Goal: Ask a question

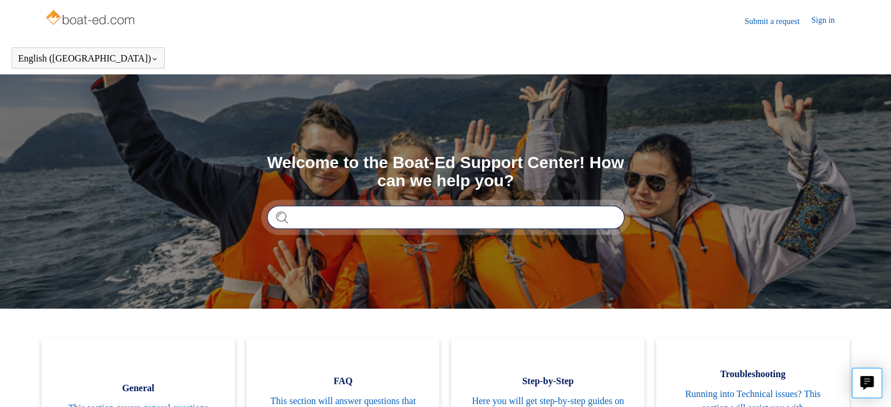
click at [445, 216] on input "Search" at bounding box center [445, 217] width 357 height 23
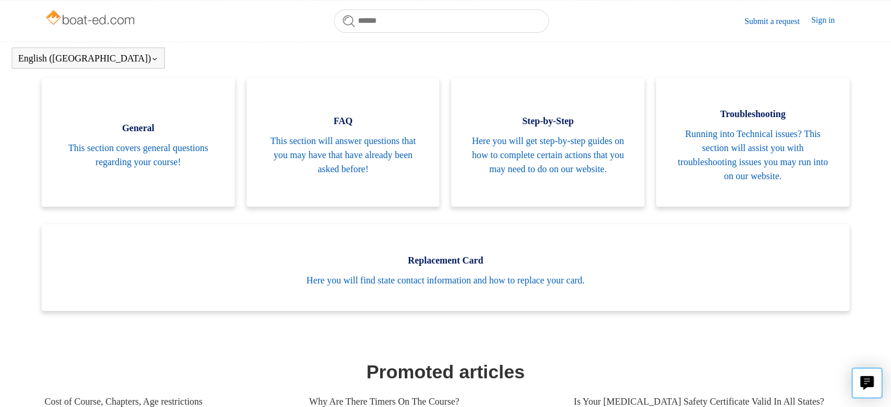
scroll to position [227, 0]
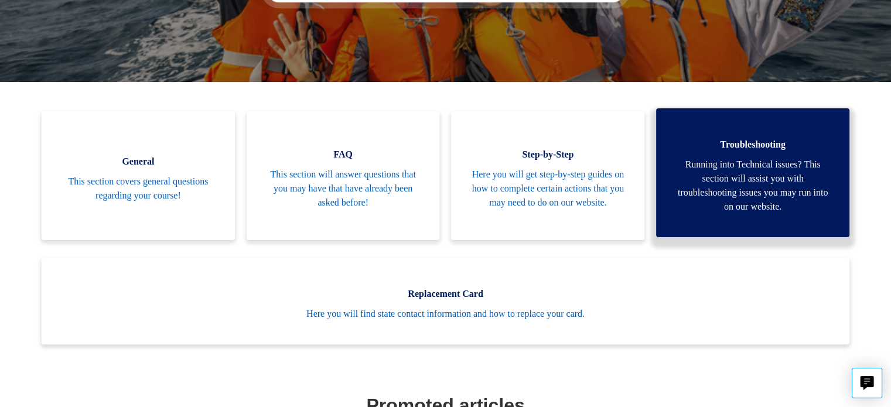
click at [798, 150] on span "Troubleshooting" at bounding box center [753, 145] width 158 height 14
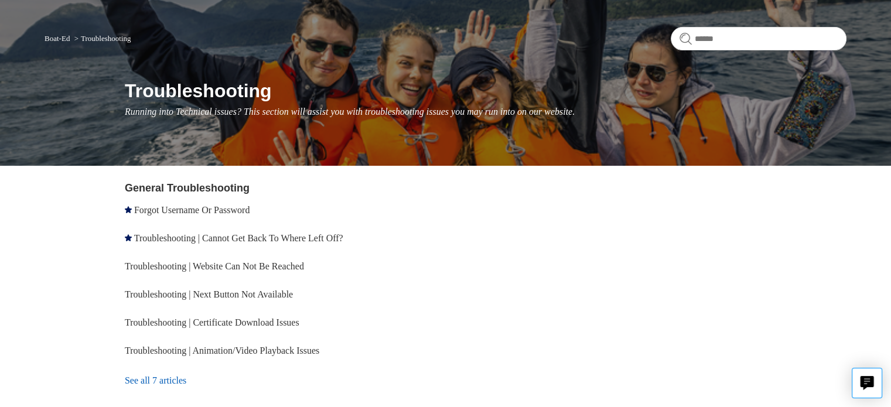
scroll to position [77, 0]
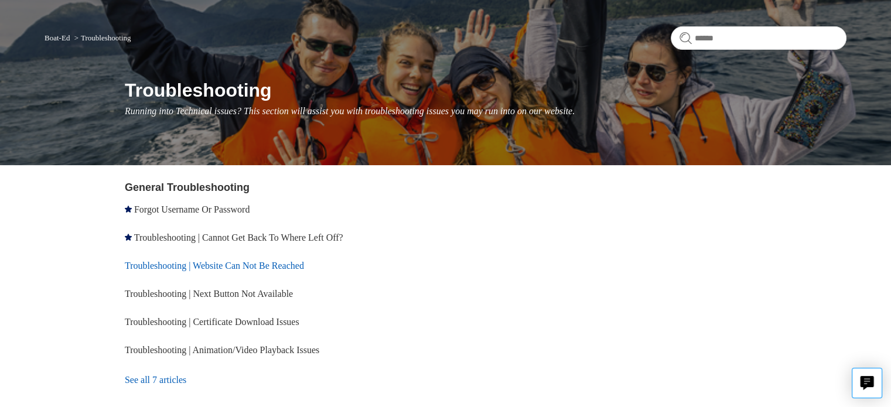
click at [246, 266] on link "Troubleshooting | Website Can Not Be Reached" at bounding box center [214, 266] width 179 height 10
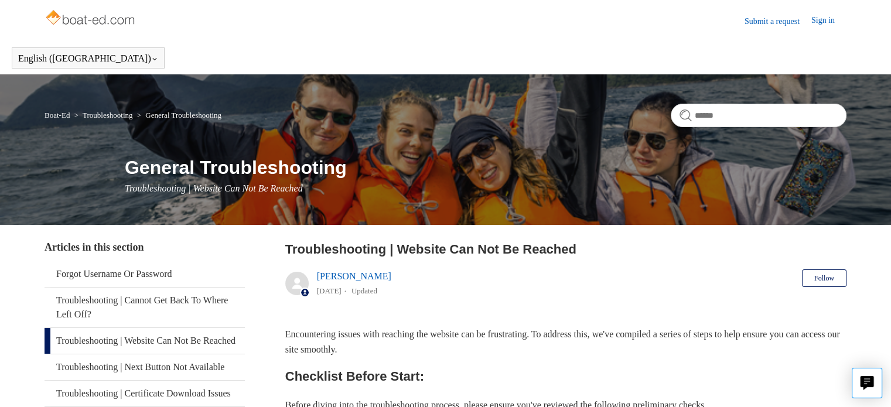
click at [816, 16] on link "Sign in" at bounding box center [829, 21] width 35 height 14
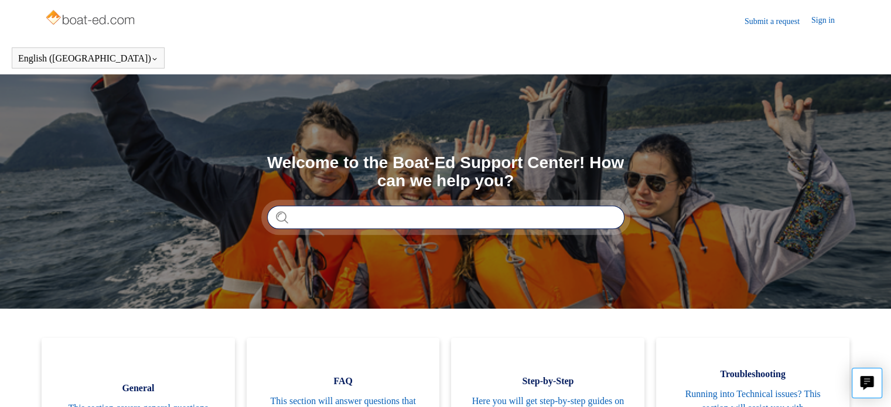
click at [338, 220] on input "Search" at bounding box center [445, 217] width 357 height 23
type input "**********"
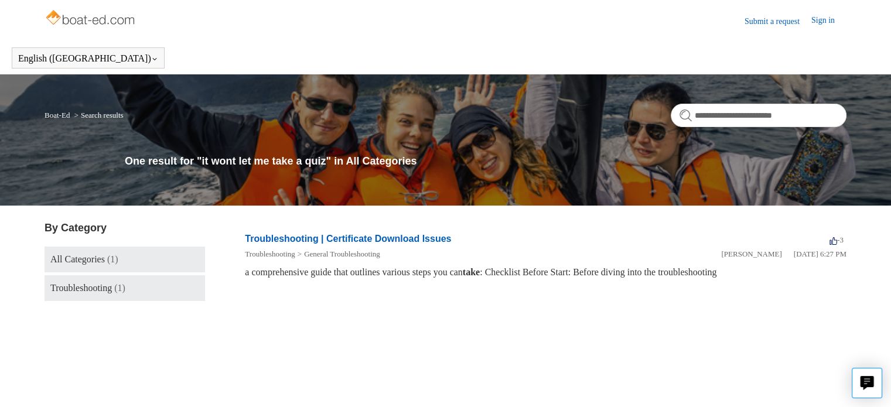
click at [110, 288] on span "Troubleshooting" at bounding box center [81, 288] width 62 height 10
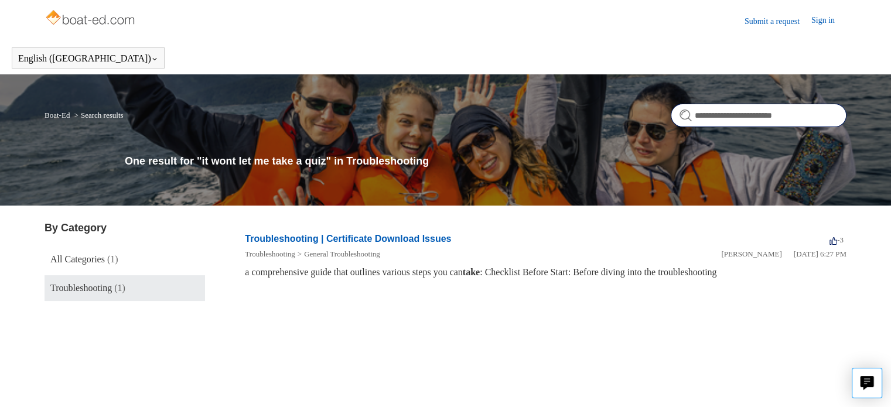
drag, startPoint x: 785, startPoint y: 117, endPoint x: 653, endPoint y: 115, distance: 131.9
click at [657, 132] on nav "**********" at bounding box center [446, 120] width 802 height 32
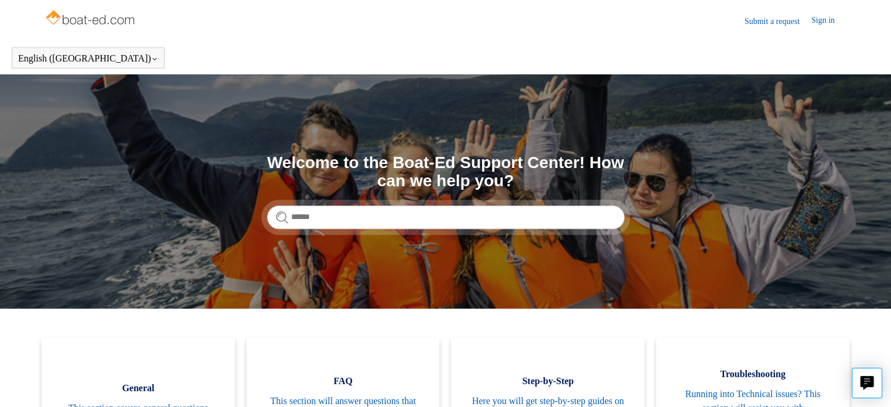
click at [768, 19] on link "Submit a request" at bounding box center [778, 21] width 67 height 12
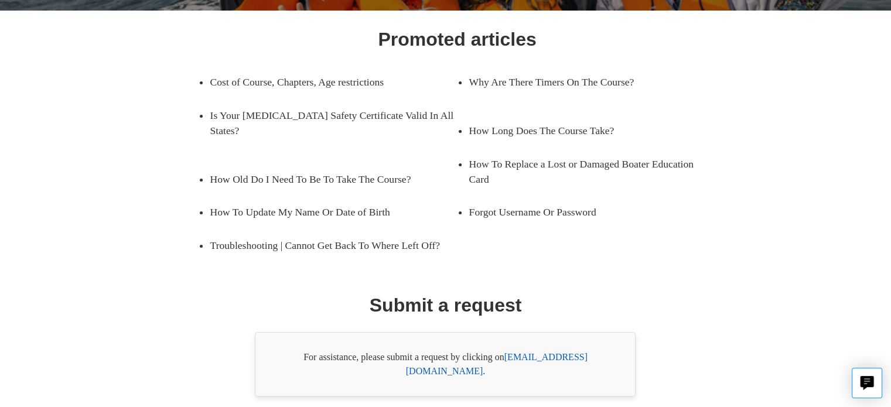
scroll to position [208, 0]
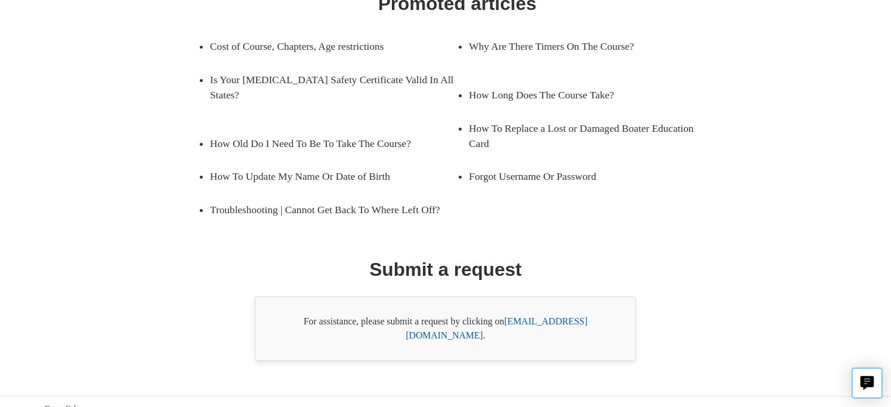
click at [535, 318] on link "[EMAIL_ADDRESS][DOMAIN_NAME]" at bounding box center [497, 328] width 182 height 24
click at [568, 323] on link "[EMAIL_ADDRESS][DOMAIN_NAME]" at bounding box center [497, 328] width 182 height 24
click at [555, 321] on link "[EMAIL_ADDRESS][DOMAIN_NAME]" at bounding box center [497, 328] width 182 height 24
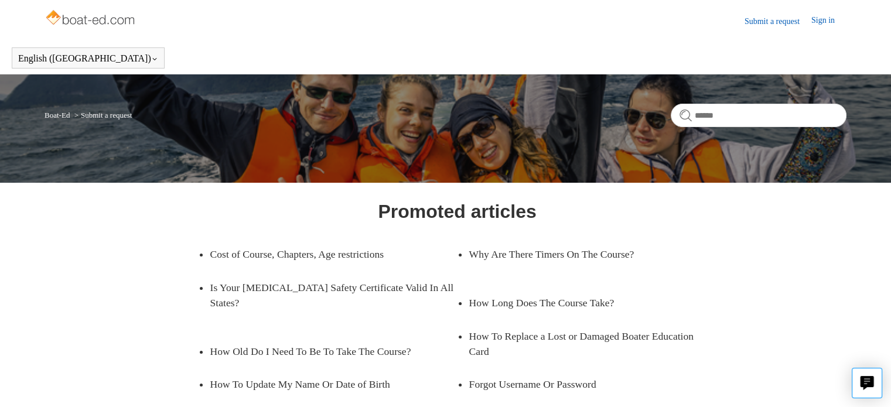
click at [103, 115] on li "Submit a request" at bounding box center [102, 115] width 60 height 9
click at [769, 23] on link "Submit a request" at bounding box center [778, 21] width 67 height 12
click at [864, 384] on icon "Live chat" at bounding box center [867, 381] width 13 height 11
